Goal: Check status: Check status

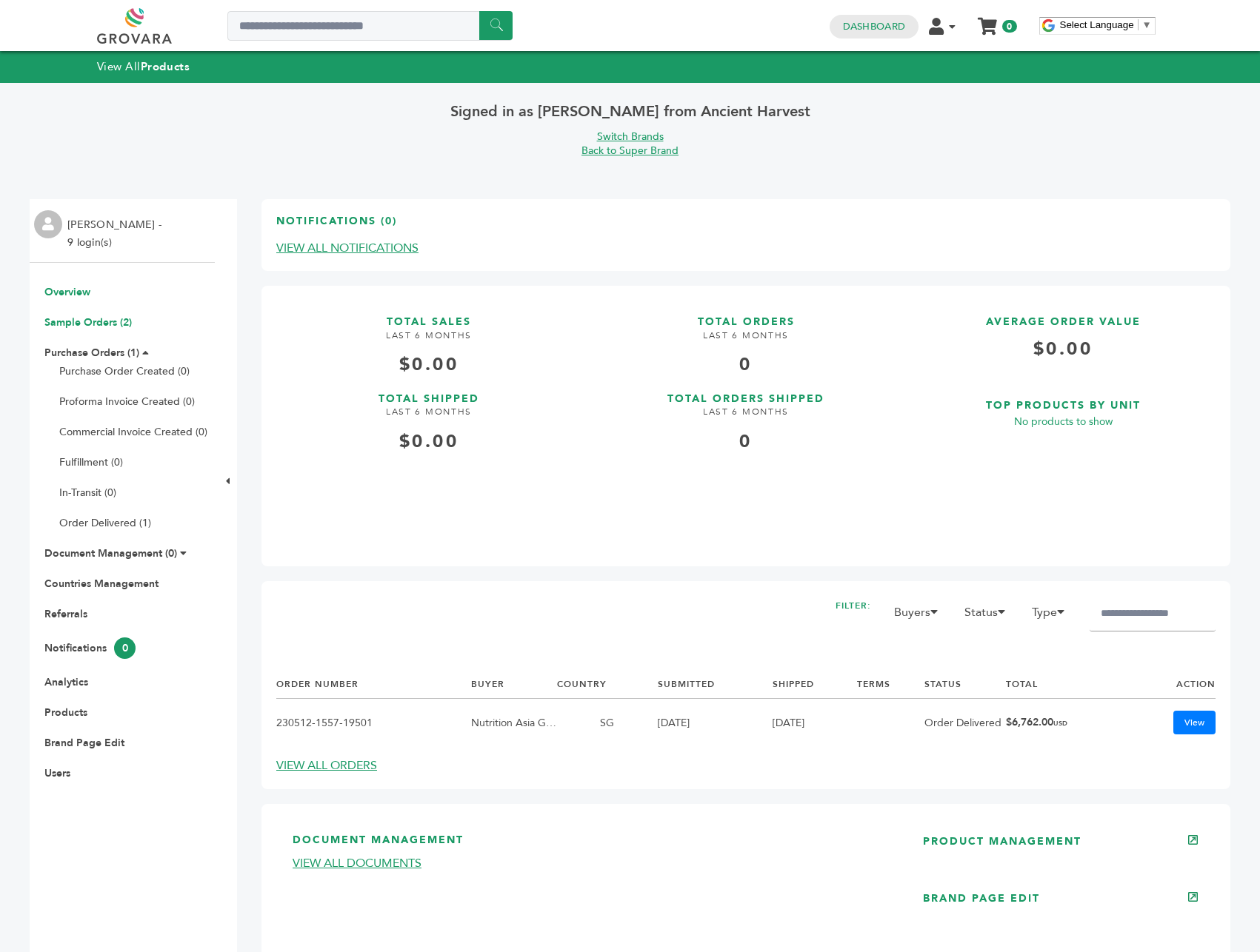
click at [94, 317] on link "Sample Orders (2)" at bounding box center [89, 322] width 88 height 14
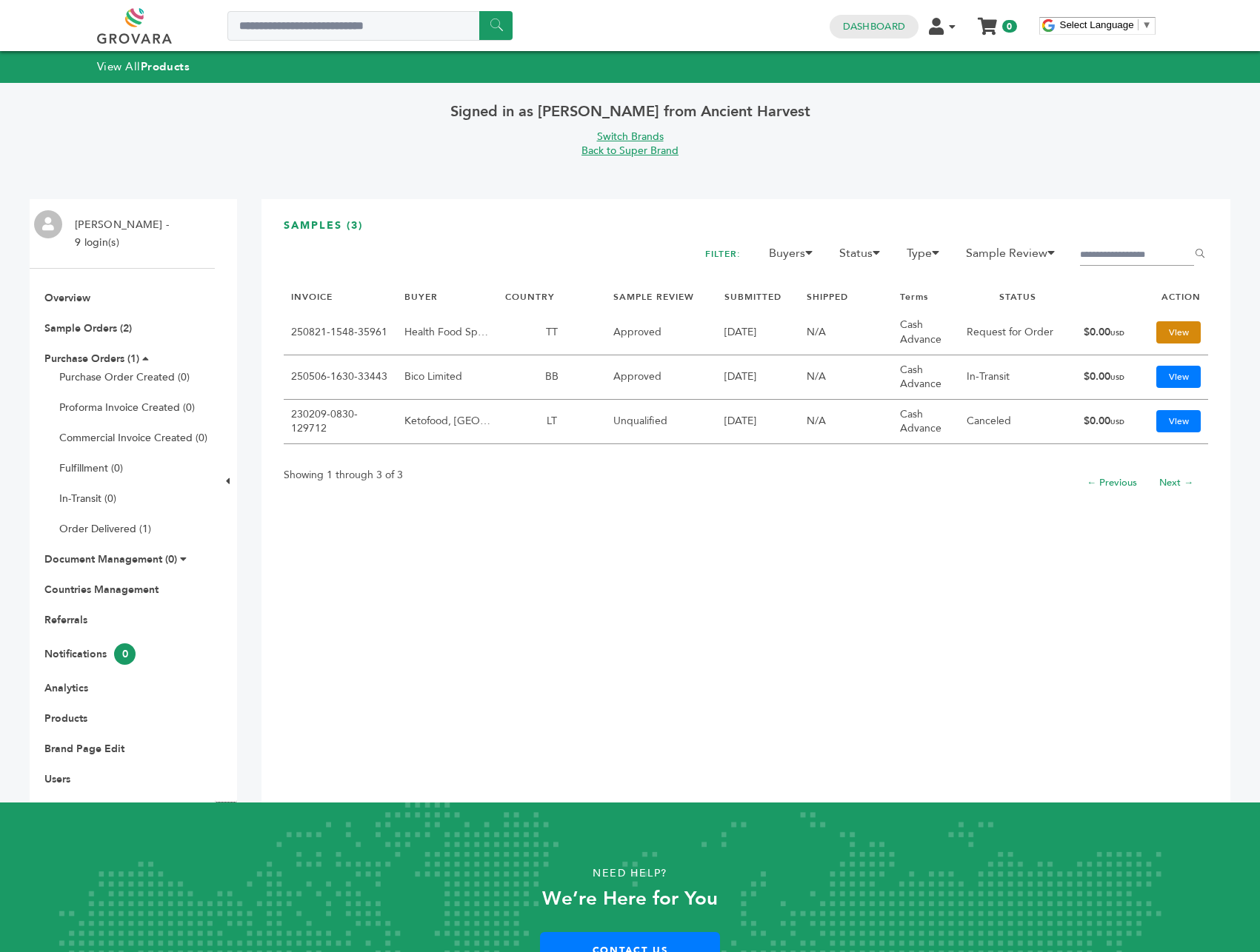
click at [1170, 324] on link "View" at bounding box center [1178, 332] width 45 height 22
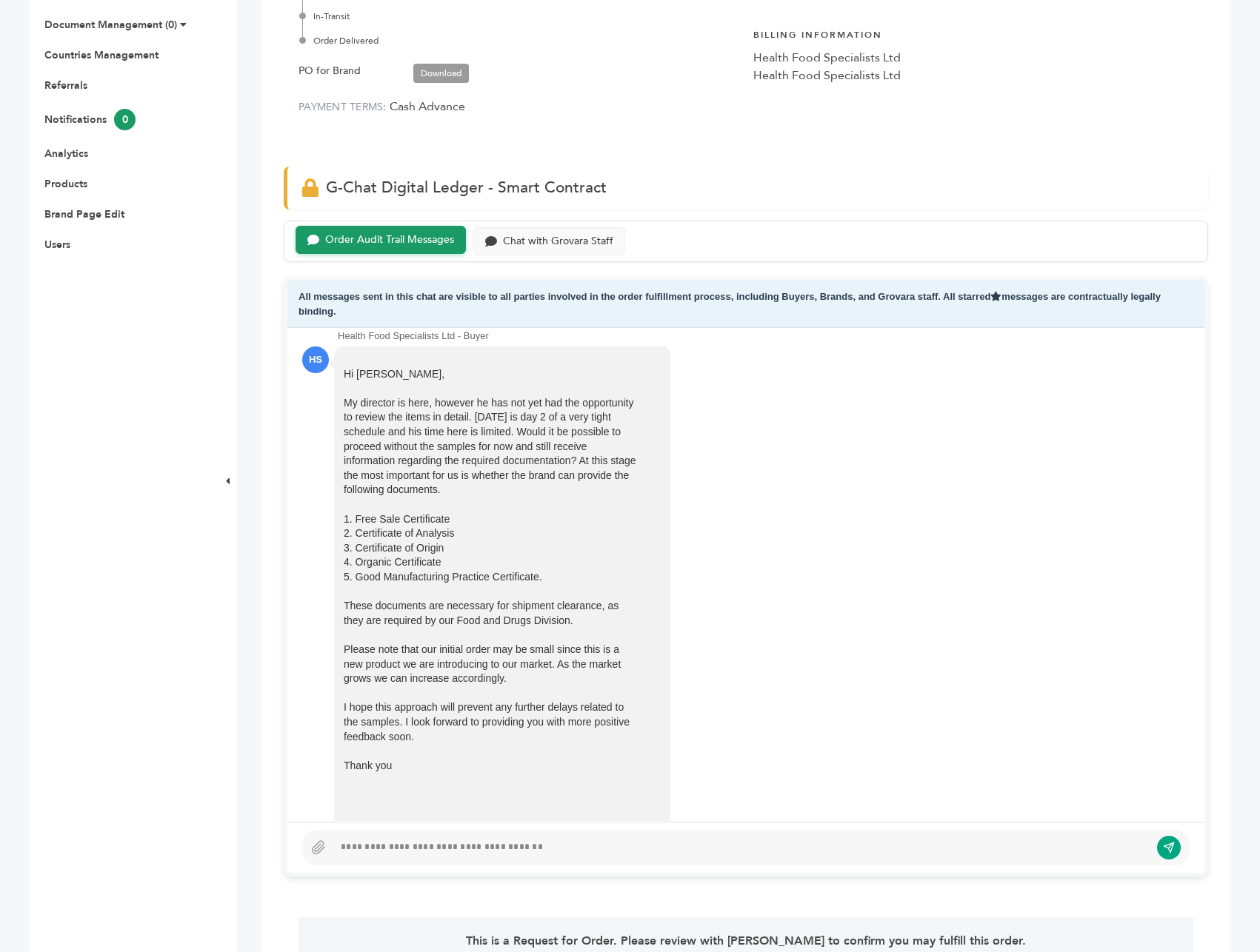
scroll to position [1360, 0]
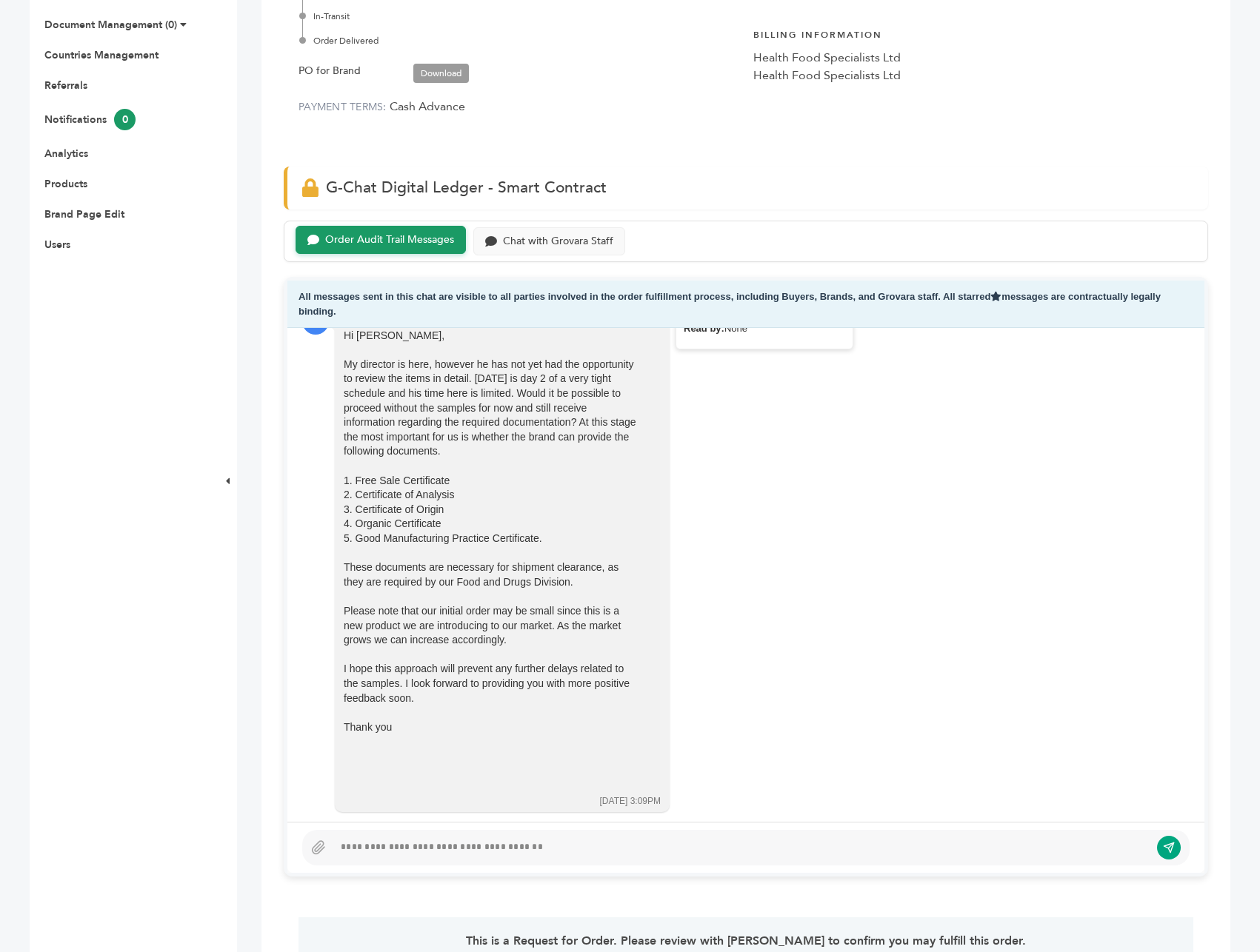
drag, startPoint x: 341, startPoint y: 411, endPoint x: 619, endPoint y: 753, distance: 440.7
click at [619, 758] on div "Hi Gena, My director is here, however he has not yet had the opportunity to rev…" at bounding box center [502, 560] width 334 height 504
copy div "Hi Gena, My director is here, however he has not yet had the opportunity to rev…"
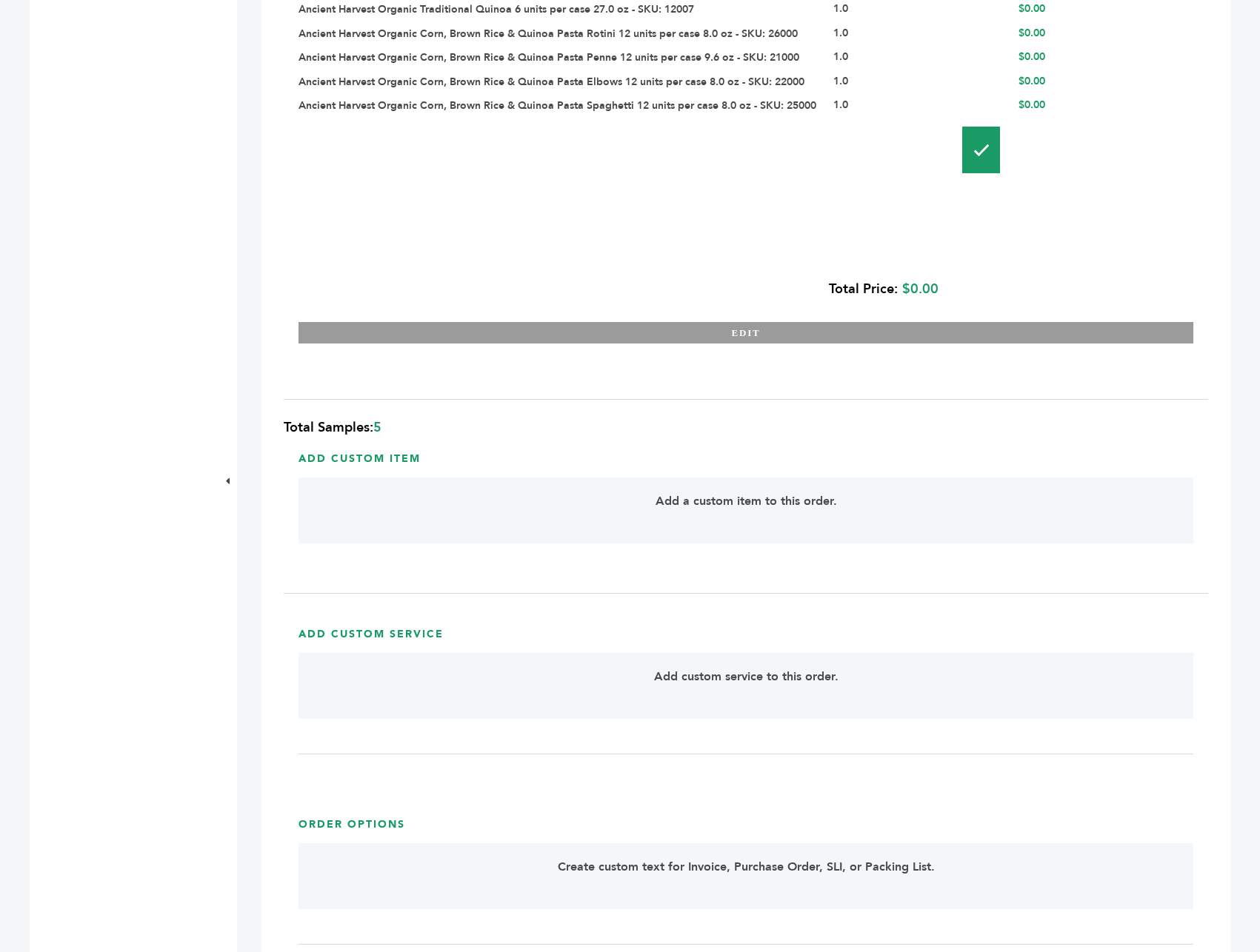
scroll to position [1284, 0]
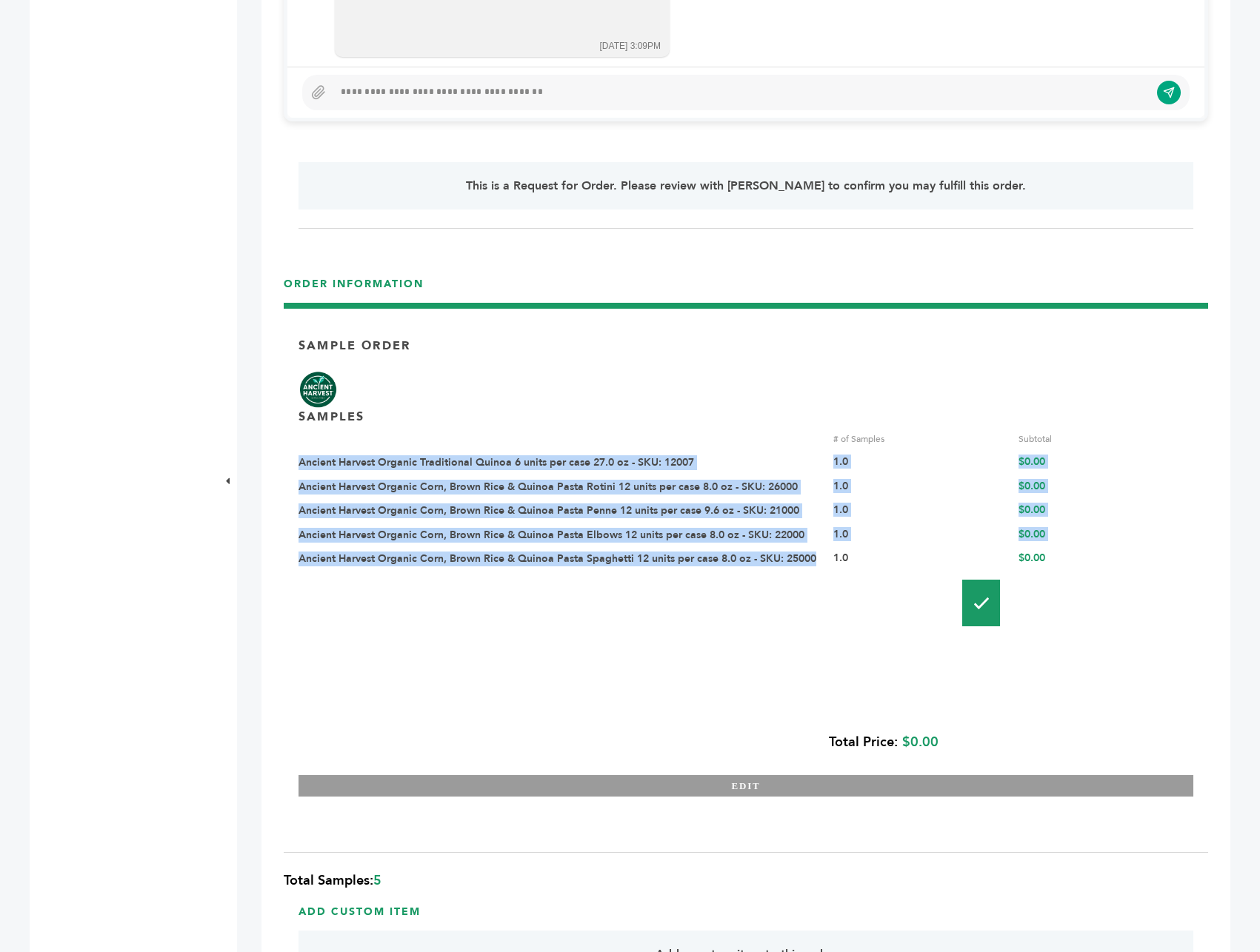
drag, startPoint x: 357, startPoint y: 572, endPoint x: 302, endPoint y: 461, distance: 123.9
click at [302, 461] on div "# of Samples Subtotal Ancient Harvest Organic Traditional Quinoa 6 units per ca…" at bounding box center [745, 499] width 895 height 134
copy div "Ancient Harvest Organic Traditional Quinoa 6 units per case 27.0 oz - SKU: 1200…"
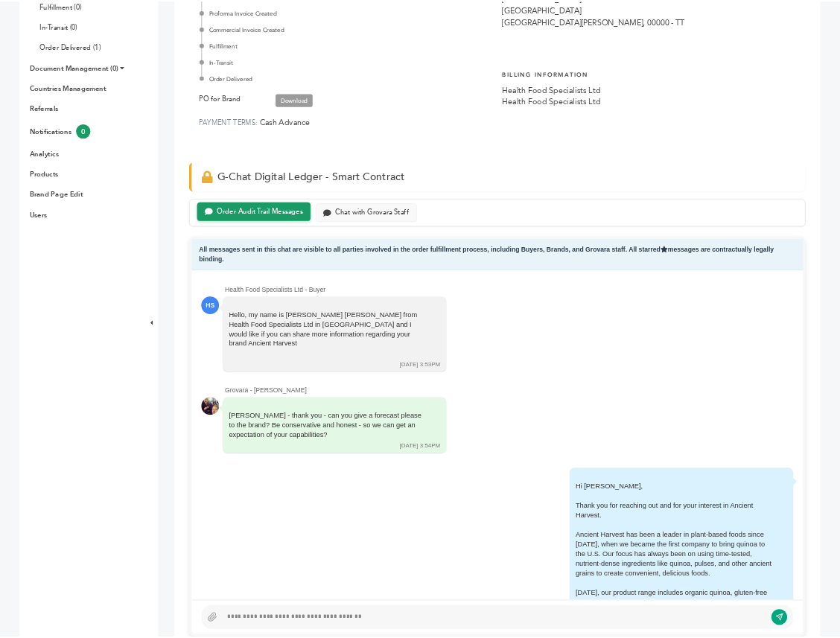
scroll to position [456, 0]
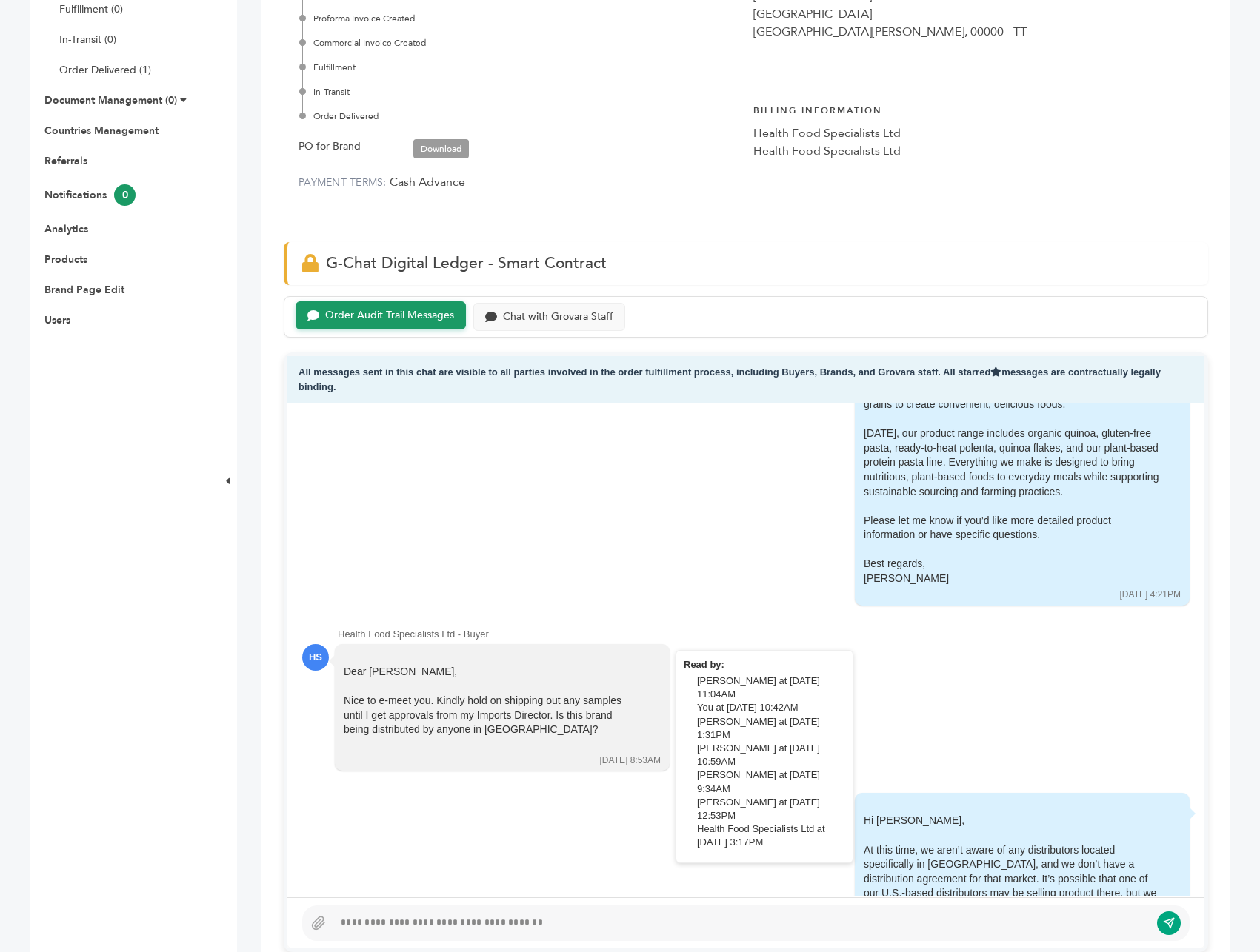
drag, startPoint x: 578, startPoint y: 719, endPoint x: 486, endPoint y: 718, distance: 92.0
click at [486, 718] on div "Nice to e-meet you. Kindly hold on shipping out any samples until I get approva…" at bounding box center [492, 716] width 297 height 44
copy div "Trinidad and Tobago"
